Goal: Transaction & Acquisition: Purchase product/service

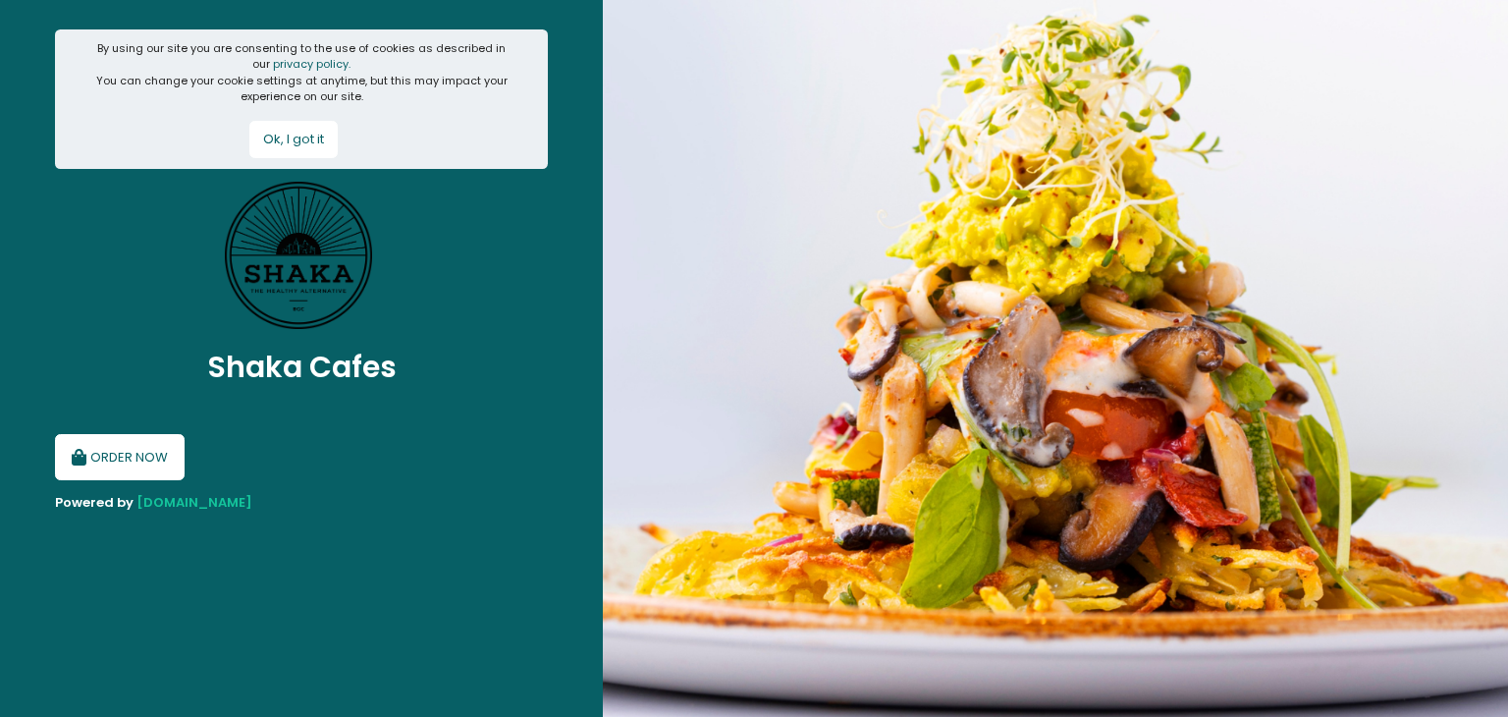
click at [104, 457] on button "ORDER NOW" at bounding box center [120, 457] width 130 height 47
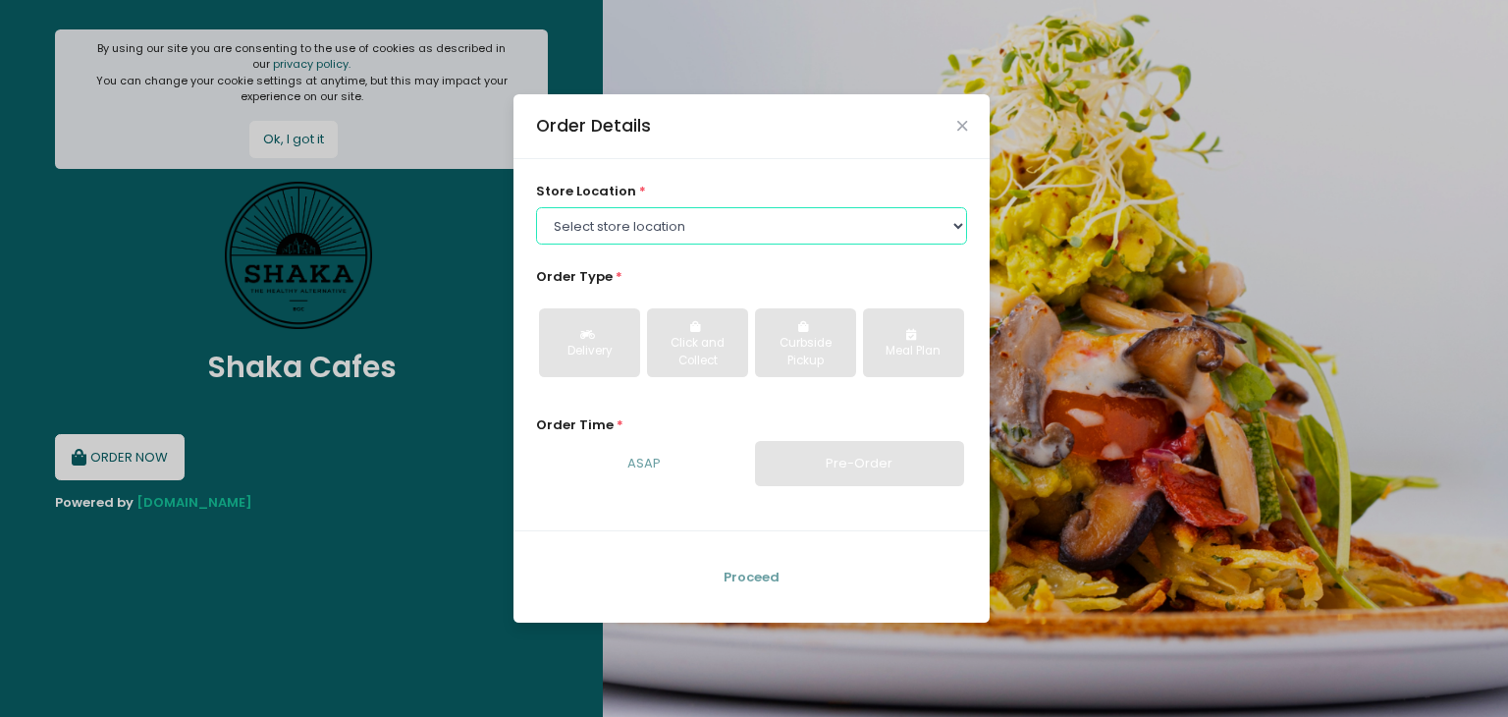
click at [653, 214] on select "Select store location Shaka BGC [GEOGRAPHIC_DATA] [GEOGRAPHIC_DATA]" at bounding box center [752, 225] width 432 height 37
select select "61d704ca09d0fd16e84e1e60"
click at [536, 207] on select "Select store location Shaka BGC [GEOGRAPHIC_DATA] [GEOGRAPHIC_DATA]" at bounding box center [752, 225] width 432 height 37
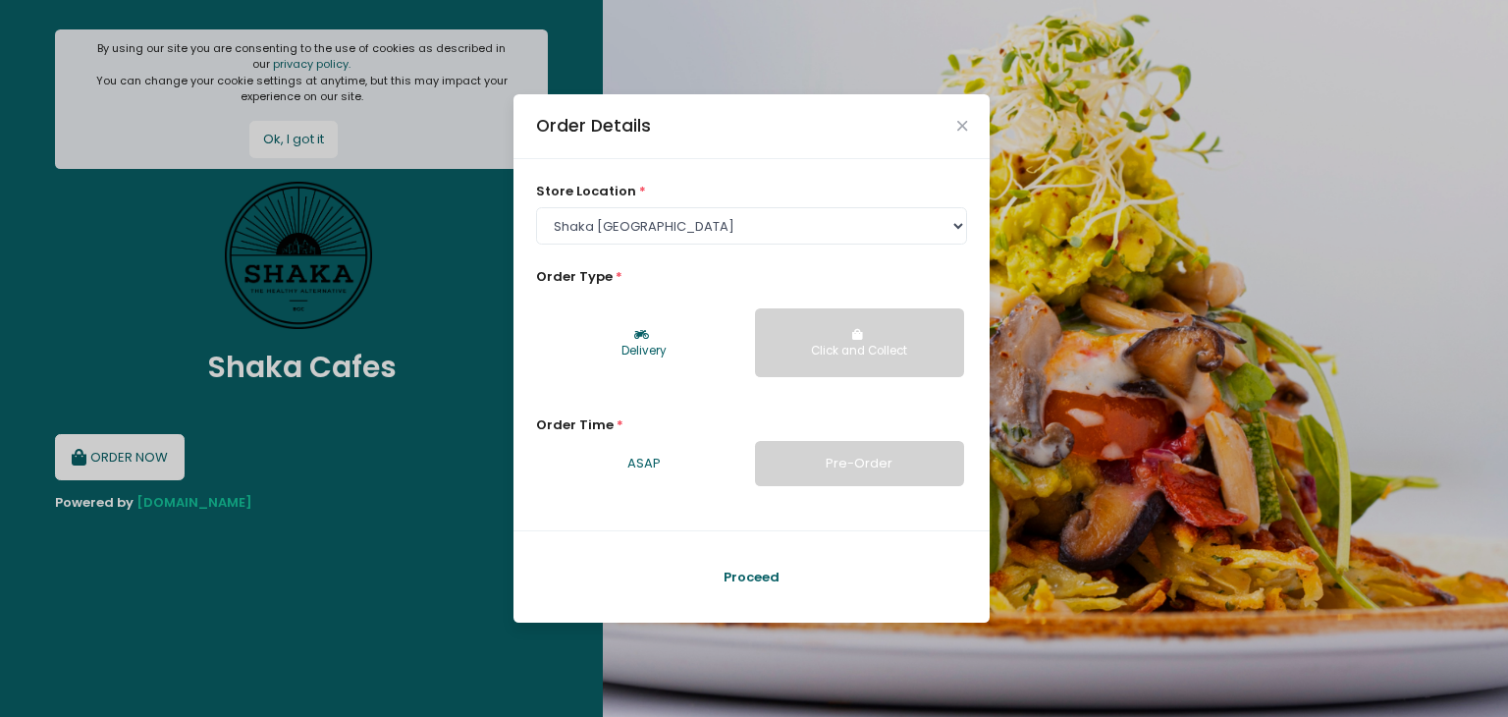
click at [616, 332] on button "Delivery" at bounding box center [643, 342] width 209 height 69
click at [639, 464] on link "ASAP" at bounding box center [643, 463] width 209 height 45
click at [703, 350] on div "Delivery" at bounding box center [644, 352] width 182 height 18
click at [767, 564] on button "Proceed" at bounding box center [751, 577] width 425 height 47
